Goal: Task Accomplishment & Management: Manage account settings

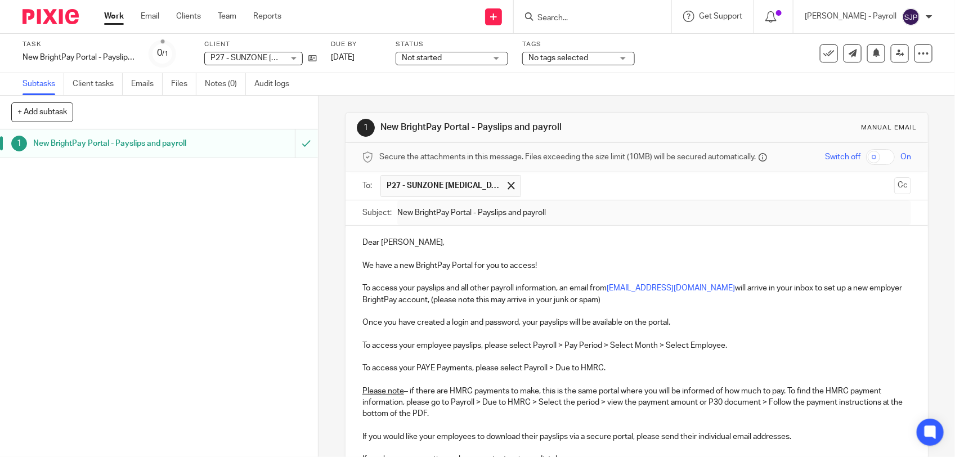
scroll to position [165, 0]
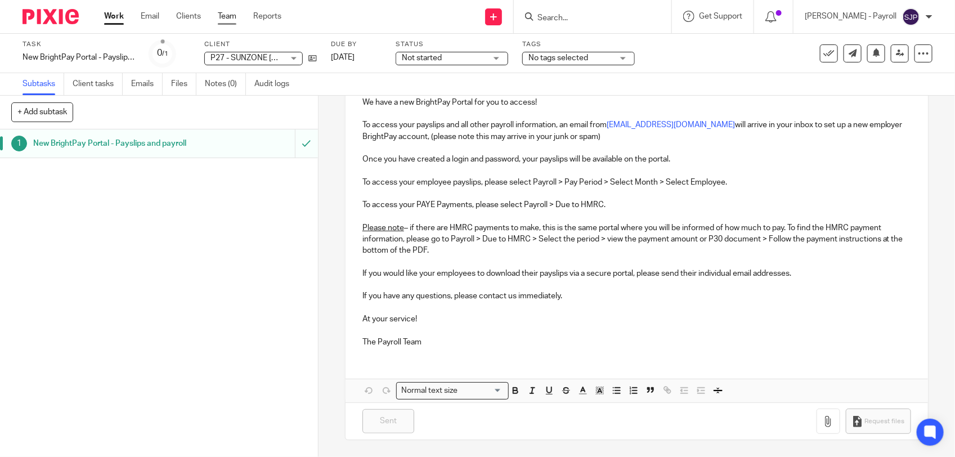
click at [221, 18] on link "Team" at bounding box center [227, 16] width 19 height 11
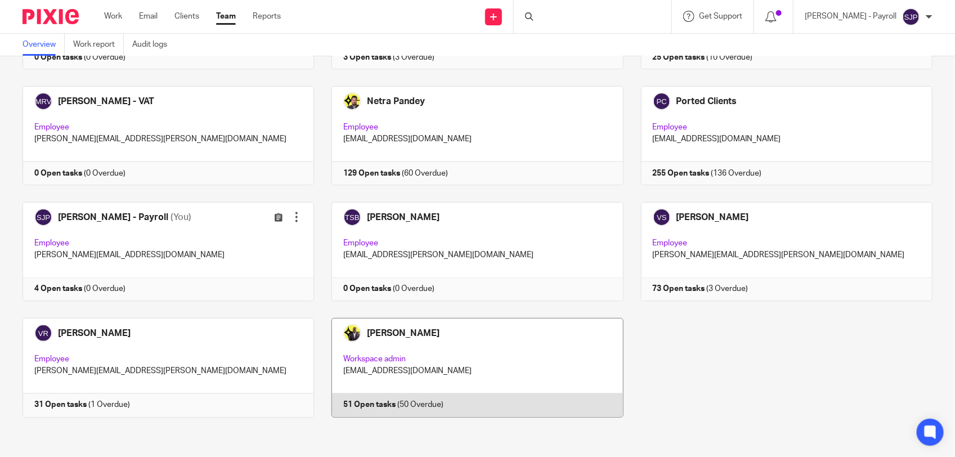
scroll to position [734, 0]
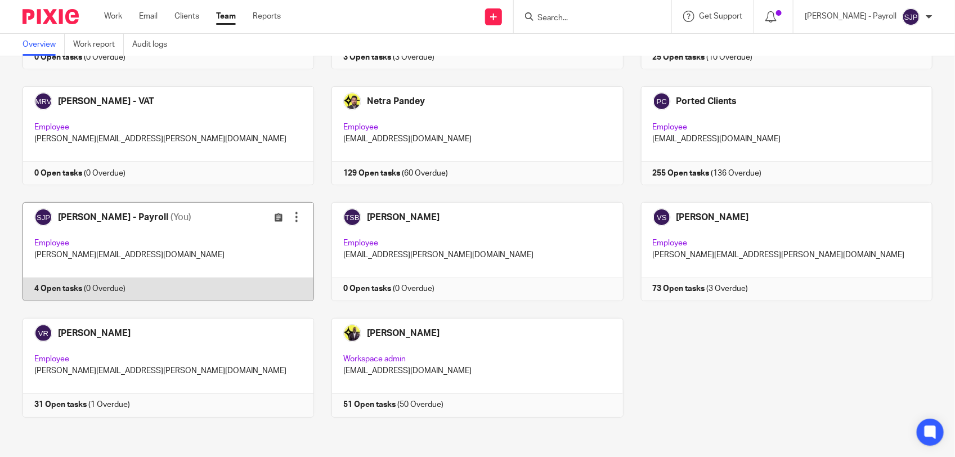
click at [157, 283] on link at bounding box center [159, 251] width 309 height 99
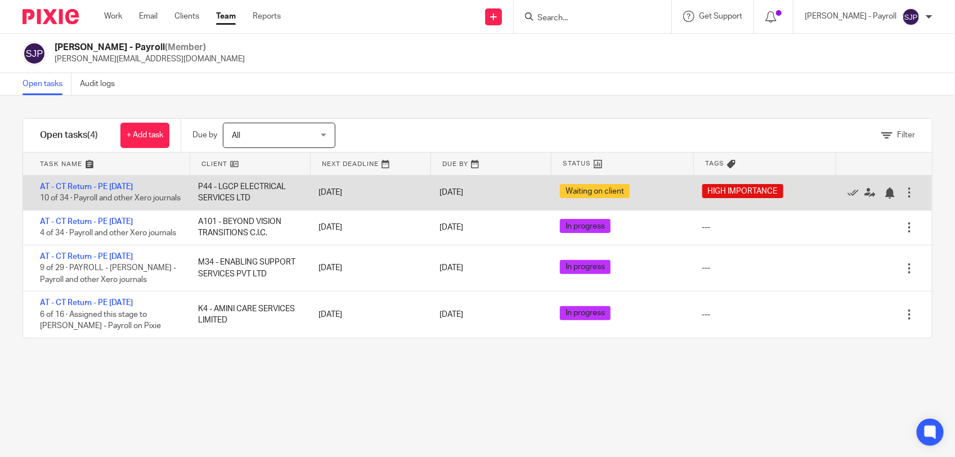
drag, startPoint x: 216, startPoint y: 191, endPoint x: 234, endPoint y: 192, distance: 18.6
click at [234, 192] on div "P44 - LGCP ELECTRICAL SERVICES LTD" at bounding box center [247, 193] width 120 height 34
click at [124, 204] on div "AT - CT Return - PE 31-12-2024 10 of 34 · Payroll and other Xero journals" at bounding box center [105, 193] width 164 height 34
click at [124, 187] on link "AT - CT Return - PE [DATE]" at bounding box center [86, 187] width 93 height 8
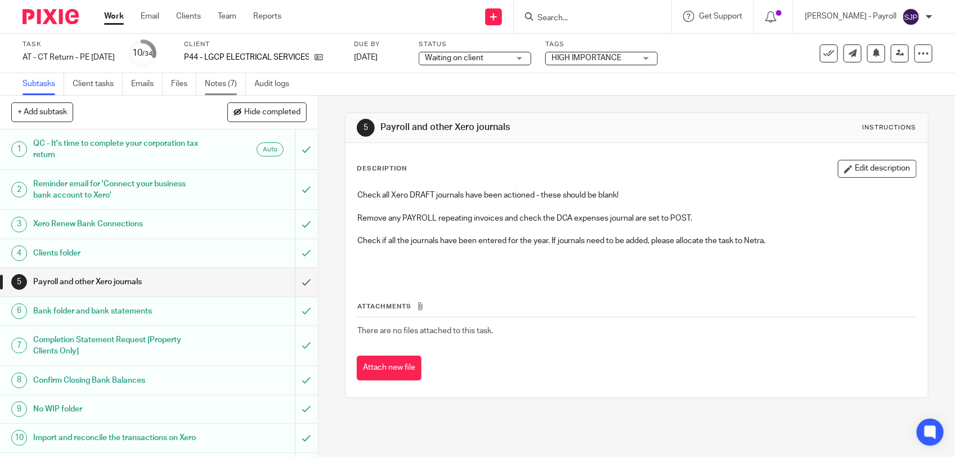
click at [229, 79] on link "Notes (7)" at bounding box center [225, 84] width 41 height 22
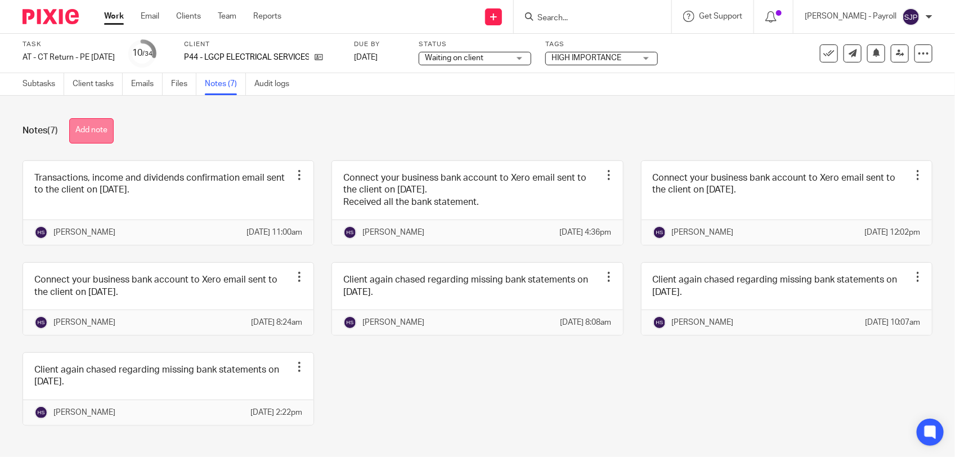
click at [90, 130] on button "Add note" at bounding box center [91, 130] width 44 height 25
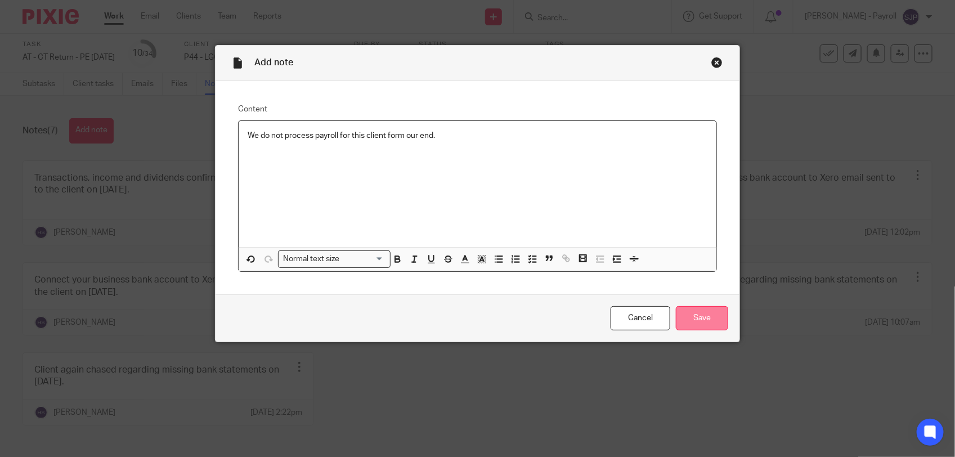
click at [708, 315] on input "Save" at bounding box center [702, 318] width 52 height 24
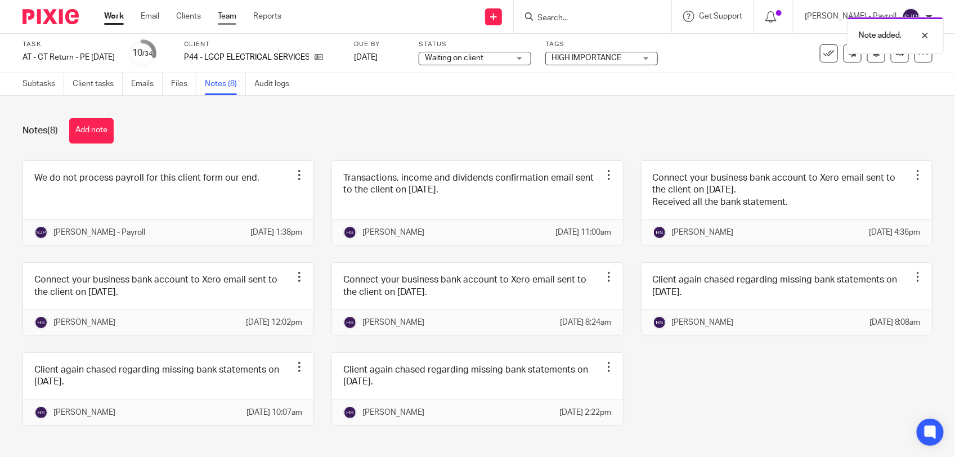
click at [225, 19] on link "Team" at bounding box center [227, 16] width 19 height 11
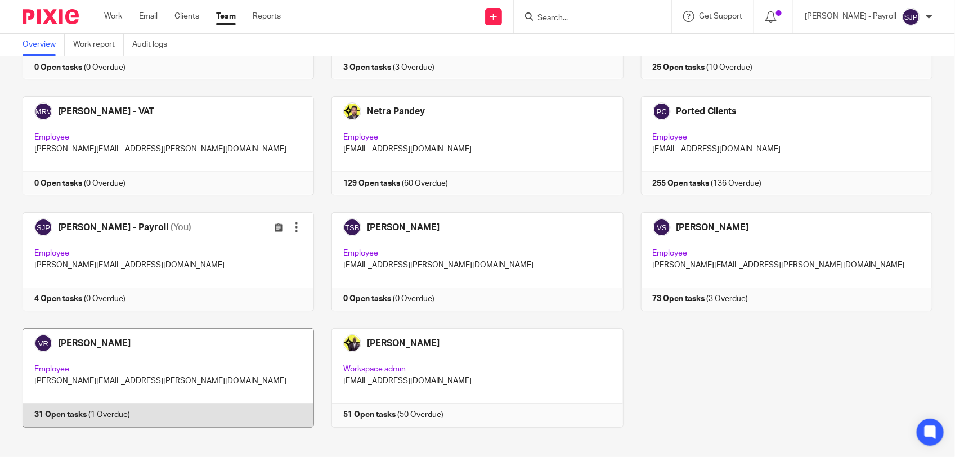
scroll to position [734, 0]
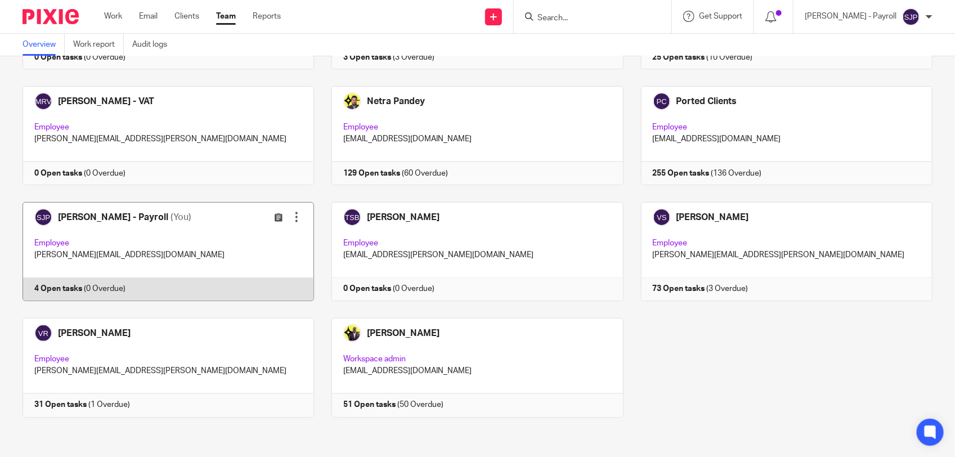
click at [165, 288] on link at bounding box center [159, 251] width 309 height 99
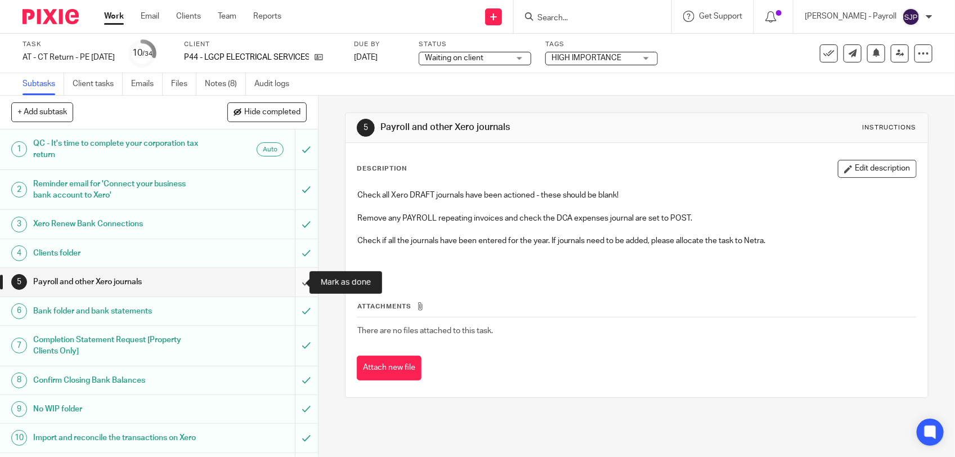
click at [293, 283] on input "submit" at bounding box center [159, 282] width 318 height 28
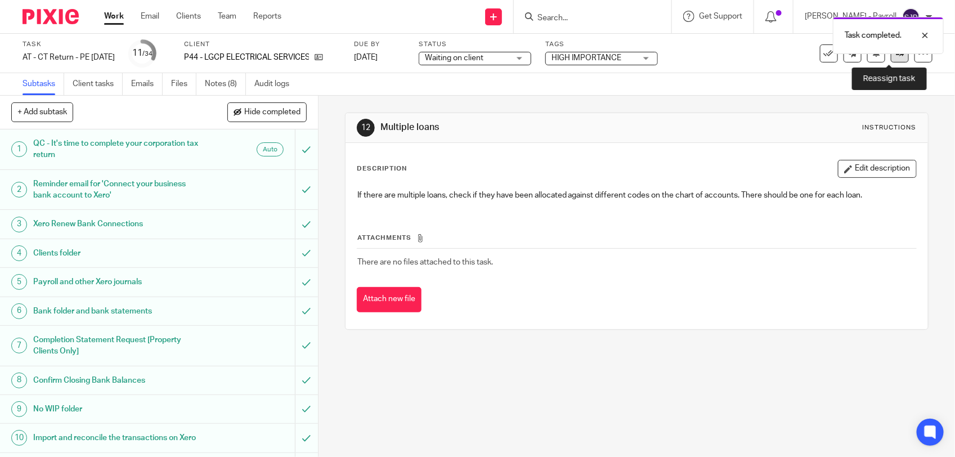
click at [891, 57] on link at bounding box center [900, 53] width 18 height 18
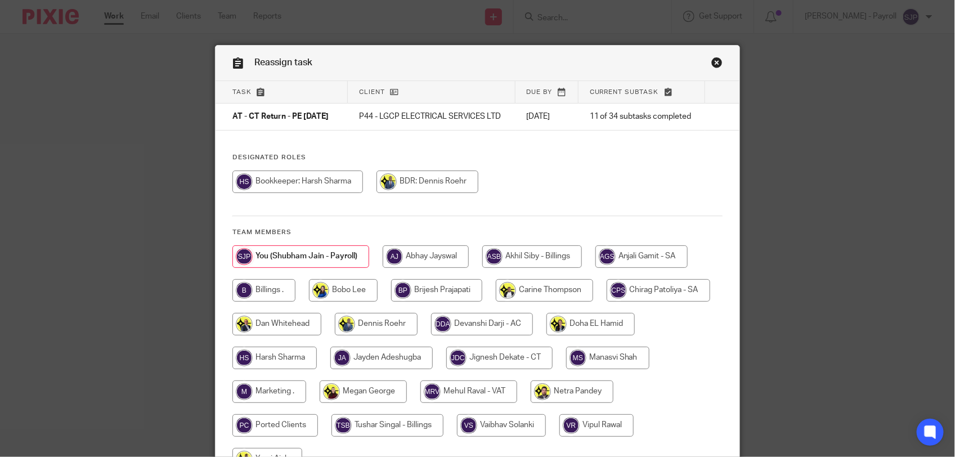
click at [318, 186] on input "radio" at bounding box center [298, 182] width 131 height 23
radio input "true"
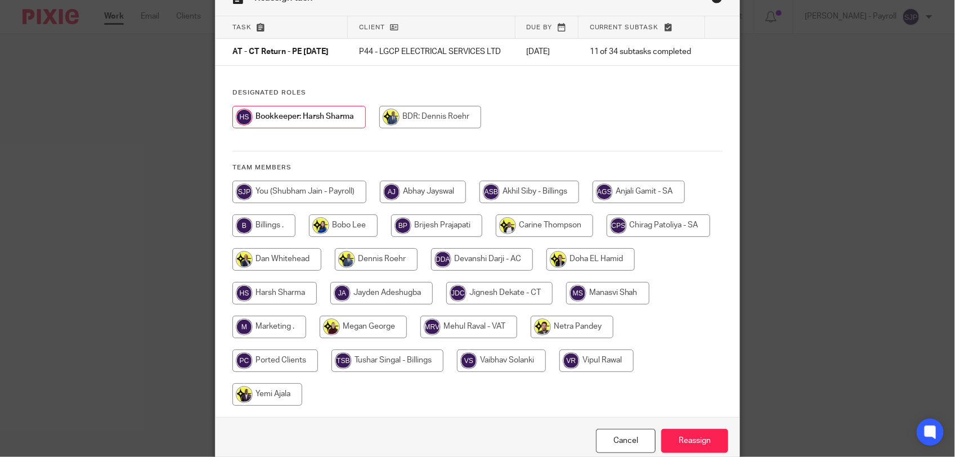
scroll to position [126, 0]
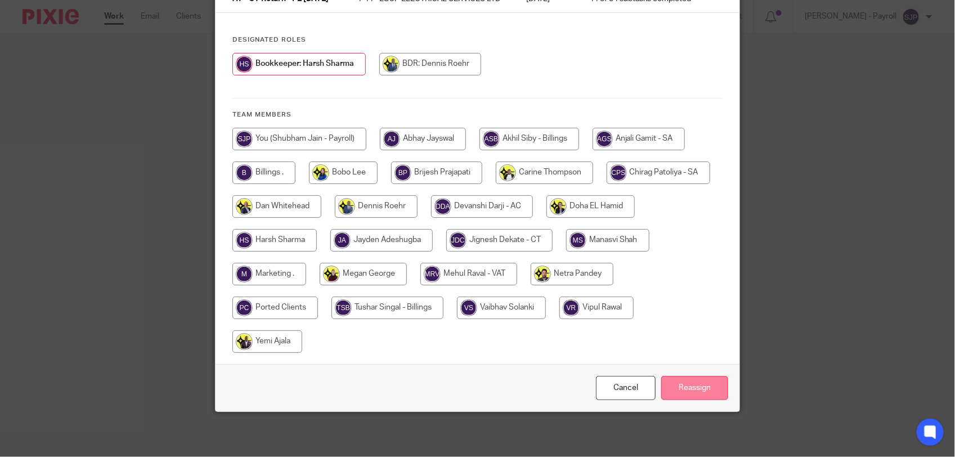
click at [680, 387] on input "Reassign" at bounding box center [694, 388] width 67 height 24
